Goal: Information Seeking & Learning: Learn about a topic

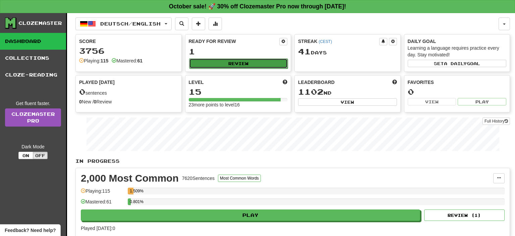
click at [206, 61] on button "Review" at bounding box center [238, 63] width 99 height 10
select select "**"
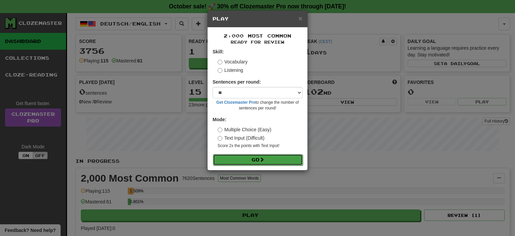
click at [230, 158] on button "Go" at bounding box center [258, 159] width 90 height 11
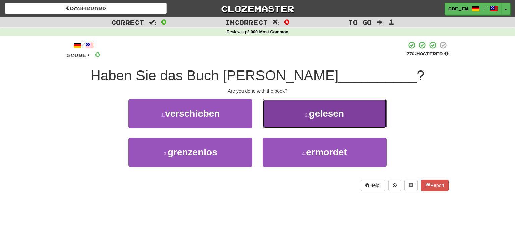
click at [299, 118] on button "2 . gelesen" at bounding box center [325, 113] width 124 height 29
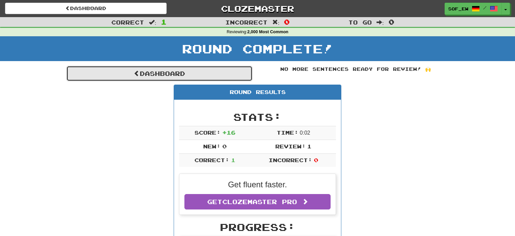
click at [193, 75] on link "Dashboard" at bounding box center [159, 73] width 186 height 15
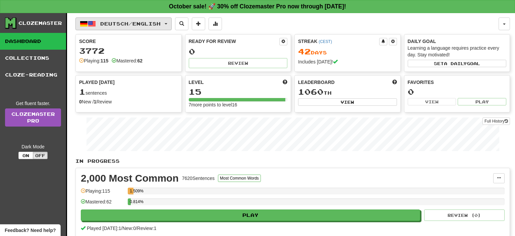
click at [117, 28] on button "Deutsch / English" at bounding box center [123, 23] width 96 height 13
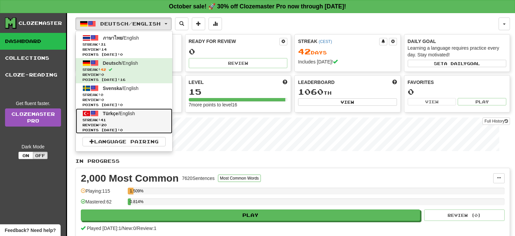
click at [115, 118] on span "Streak: 41" at bounding box center [124, 119] width 83 height 5
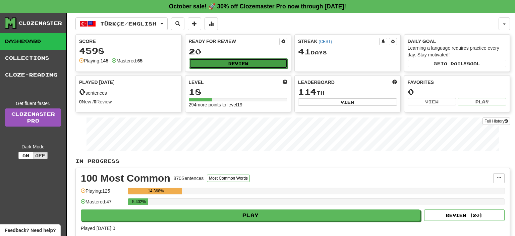
click at [229, 66] on button "Review" at bounding box center [238, 63] width 99 height 10
select select "**"
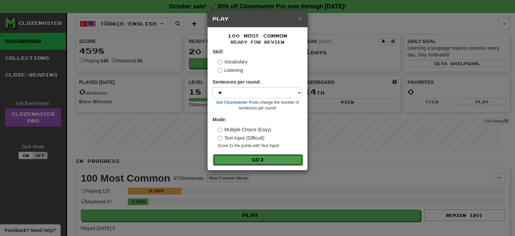
click at [252, 159] on button "Go" at bounding box center [258, 159] width 90 height 11
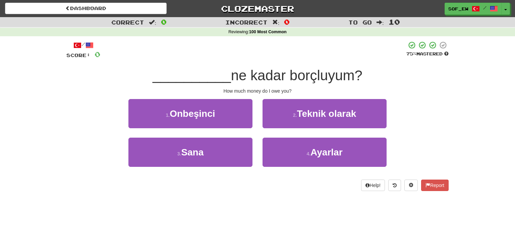
click at [199, 170] on div "3 . Sana" at bounding box center [190, 157] width 134 height 39
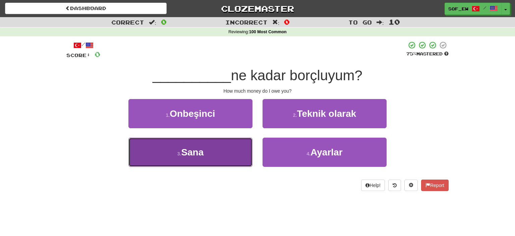
click at [203, 155] on span "Sana" at bounding box center [192, 152] width 22 height 10
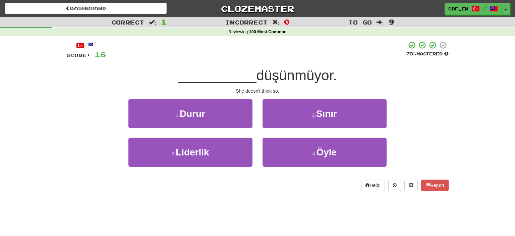
click at [294, 137] on div "2 . Sınır" at bounding box center [325, 118] width 134 height 39
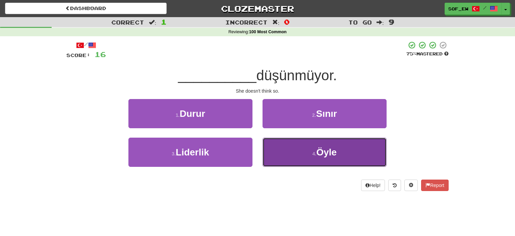
click at [295, 143] on button "4 . Öyle" at bounding box center [325, 152] width 124 height 29
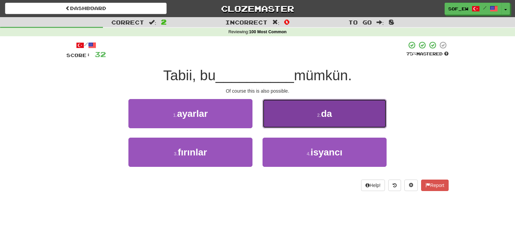
click at [297, 116] on button "2 . da" at bounding box center [325, 113] width 124 height 29
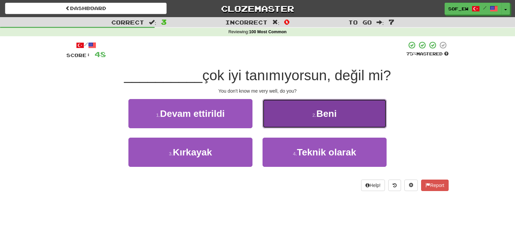
click at [314, 115] on small "2 ." at bounding box center [315, 114] width 4 height 5
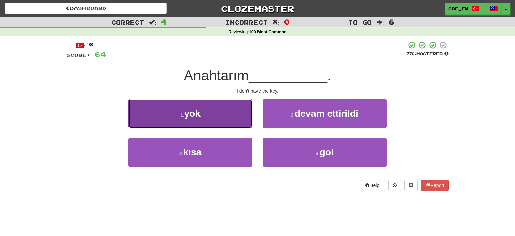
click at [210, 122] on button "1 . yok" at bounding box center [190, 113] width 124 height 29
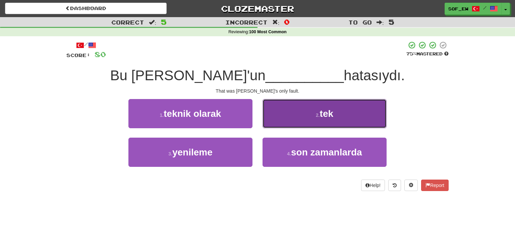
click at [291, 119] on button "2 . tek" at bounding box center [325, 113] width 124 height 29
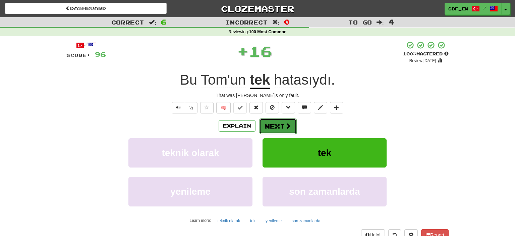
click at [289, 123] on span at bounding box center [288, 126] width 6 height 6
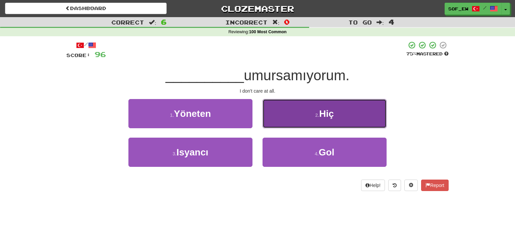
click at [314, 113] on button "2 . Hiç" at bounding box center [325, 113] width 124 height 29
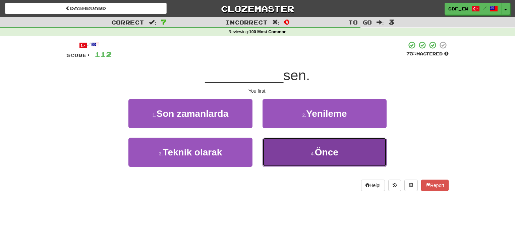
click at [300, 153] on button "4 . Önce" at bounding box center [325, 152] width 124 height 29
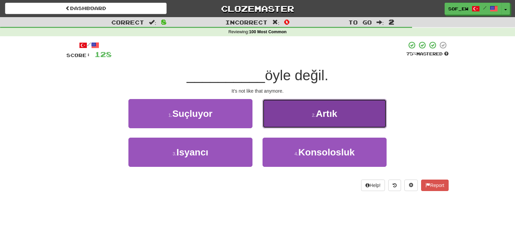
click at [285, 112] on button "2 . Artık" at bounding box center [325, 113] width 124 height 29
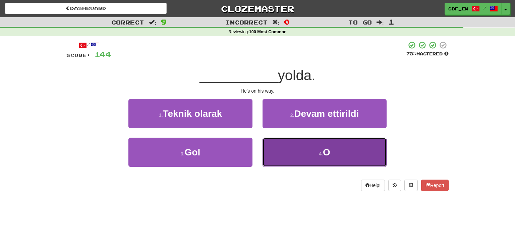
click at [279, 144] on button "4 . O" at bounding box center [325, 152] width 124 height 29
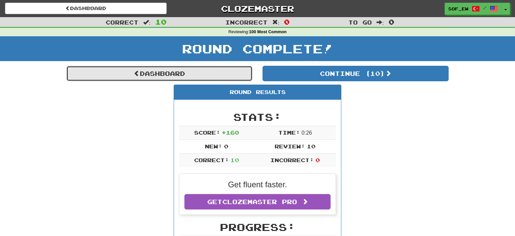
click at [194, 74] on link "Dashboard" at bounding box center [159, 73] width 186 height 15
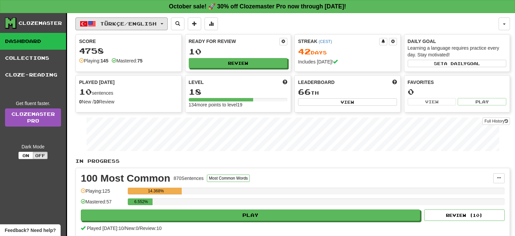
click at [141, 27] on button "Türkçe / English" at bounding box center [121, 23] width 92 height 13
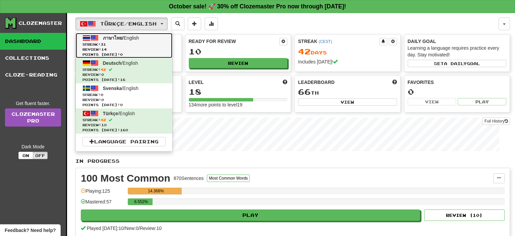
click at [140, 48] on span "Review: 14" at bounding box center [124, 49] width 83 height 5
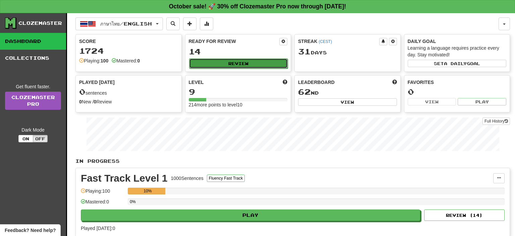
click at [222, 63] on button "Review" at bounding box center [238, 63] width 99 height 10
select select "**"
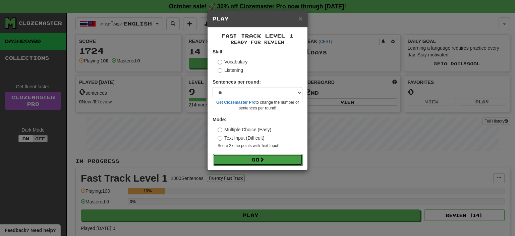
click at [264, 160] on span at bounding box center [262, 159] width 5 height 5
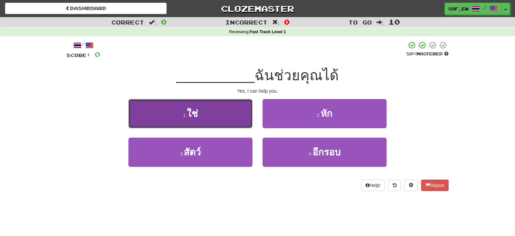
click at [234, 108] on button "1 . ใช่" at bounding box center [190, 113] width 124 height 29
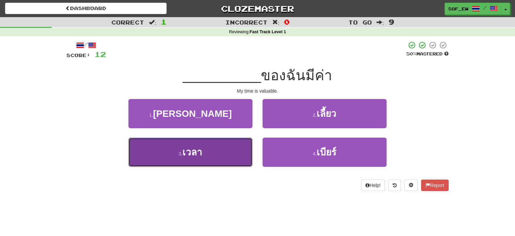
click at [214, 146] on button "3 . เวลา" at bounding box center [190, 152] width 124 height 29
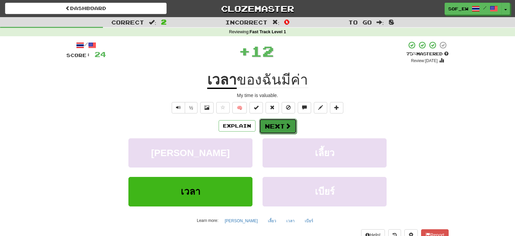
click at [282, 123] on button "Next" at bounding box center [278, 125] width 38 height 15
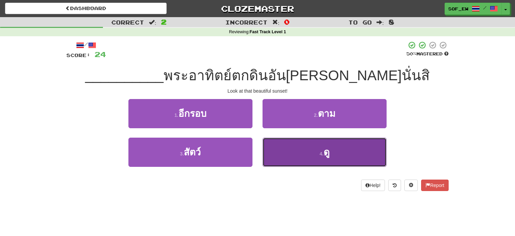
click at [317, 157] on button "4 . ดู" at bounding box center [325, 152] width 124 height 29
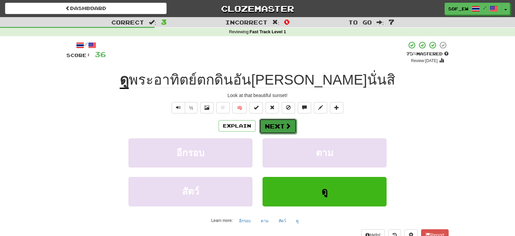
click at [287, 127] on span at bounding box center [288, 126] width 6 height 6
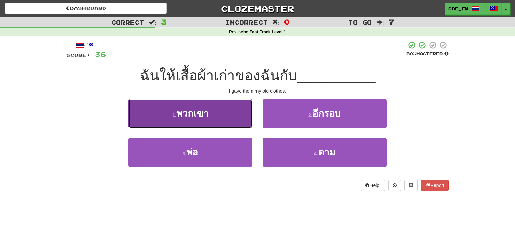
click at [212, 122] on button "1 . พวกเขา" at bounding box center [190, 113] width 124 height 29
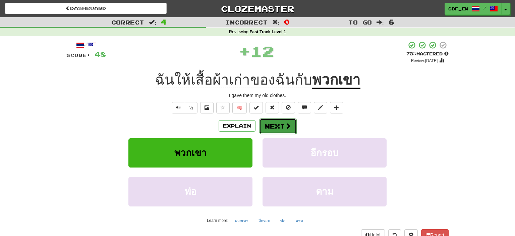
click at [284, 122] on button "Next" at bounding box center [278, 125] width 38 height 15
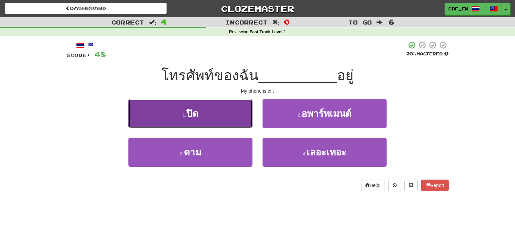
click at [210, 110] on button "1 . ปิด" at bounding box center [190, 113] width 124 height 29
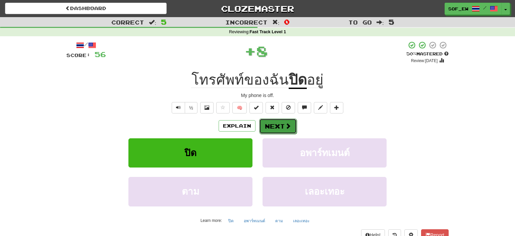
click at [267, 124] on button "Next" at bounding box center [278, 125] width 38 height 15
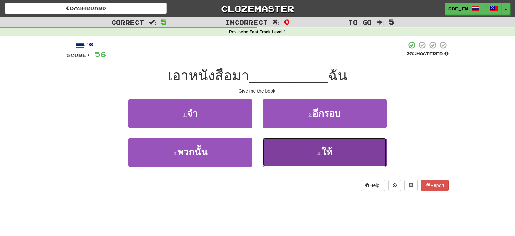
click at [308, 145] on button "4 . ให้" at bounding box center [325, 152] width 124 height 29
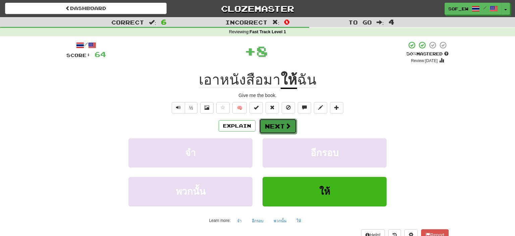
click at [289, 130] on button "Next" at bounding box center [278, 125] width 38 height 15
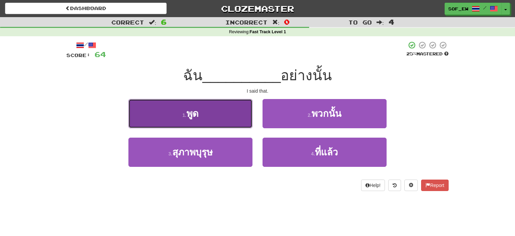
click at [244, 123] on button "1 . พูด" at bounding box center [190, 113] width 124 height 29
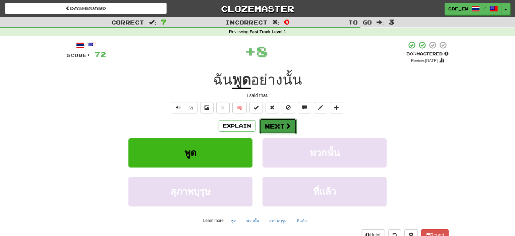
click at [293, 123] on button "Next" at bounding box center [278, 125] width 38 height 15
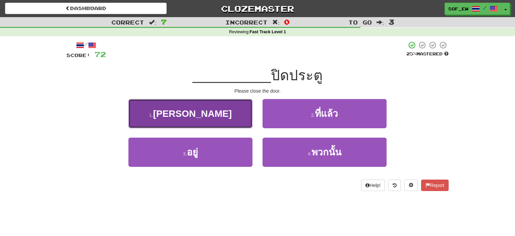
click at [215, 122] on button "1 . กรุณา" at bounding box center [190, 113] width 124 height 29
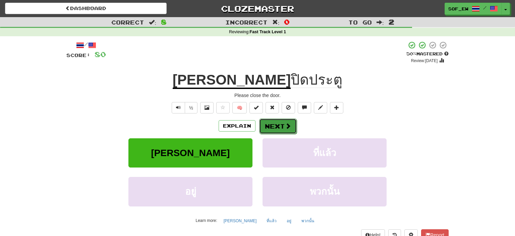
click at [278, 130] on button "Next" at bounding box center [278, 125] width 38 height 15
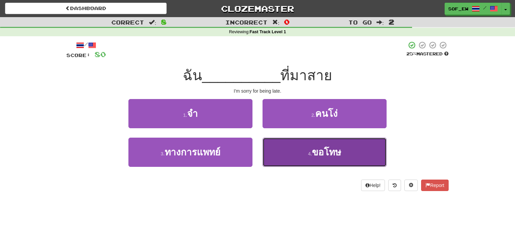
click at [323, 162] on button "4 . ขอโทษ" at bounding box center [325, 152] width 124 height 29
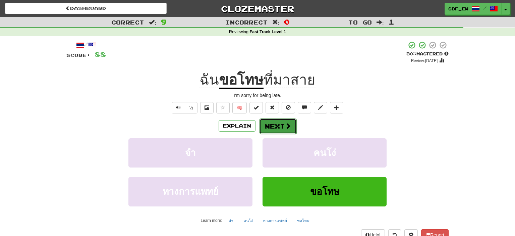
click at [277, 131] on button "Next" at bounding box center [278, 125] width 38 height 15
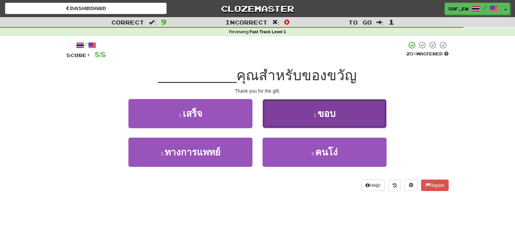
click at [291, 125] on button "2 . ขอบ" at bounding box center [325, 113] width 124 height 29
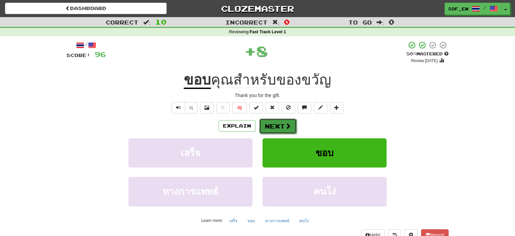
click at [273, 127] on button "Next" at bounding box center [278, 125] width 38 height 15
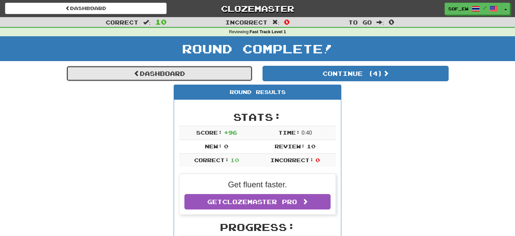
click at [142, 71] on link "Dashboard" at bounding box center [159, 73] width 186 height 15
